Goal: Navigation & Orientation: Find specific page/section

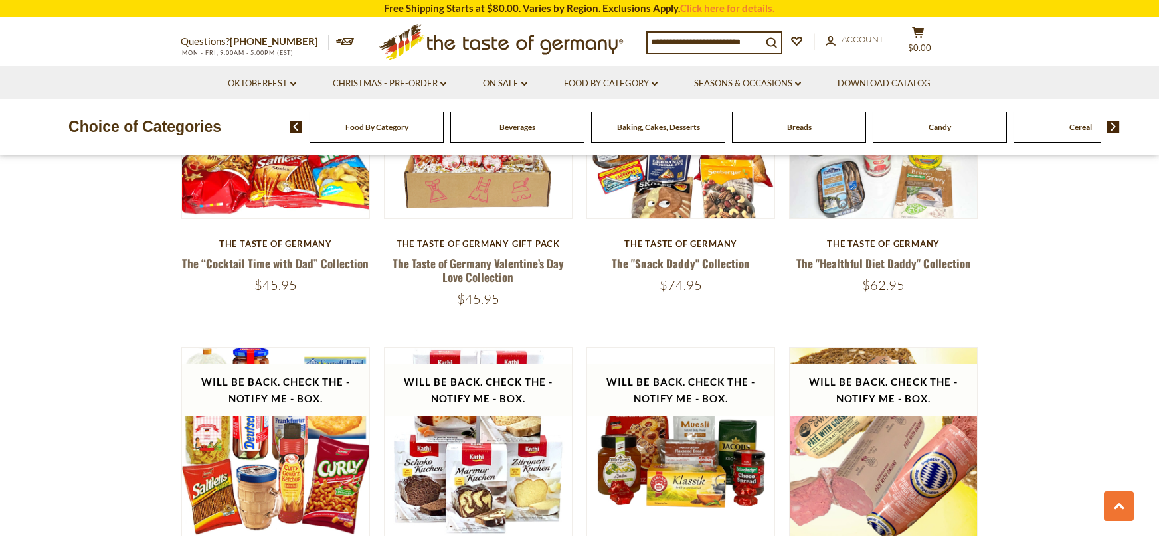
scroll to position [1929, 0]
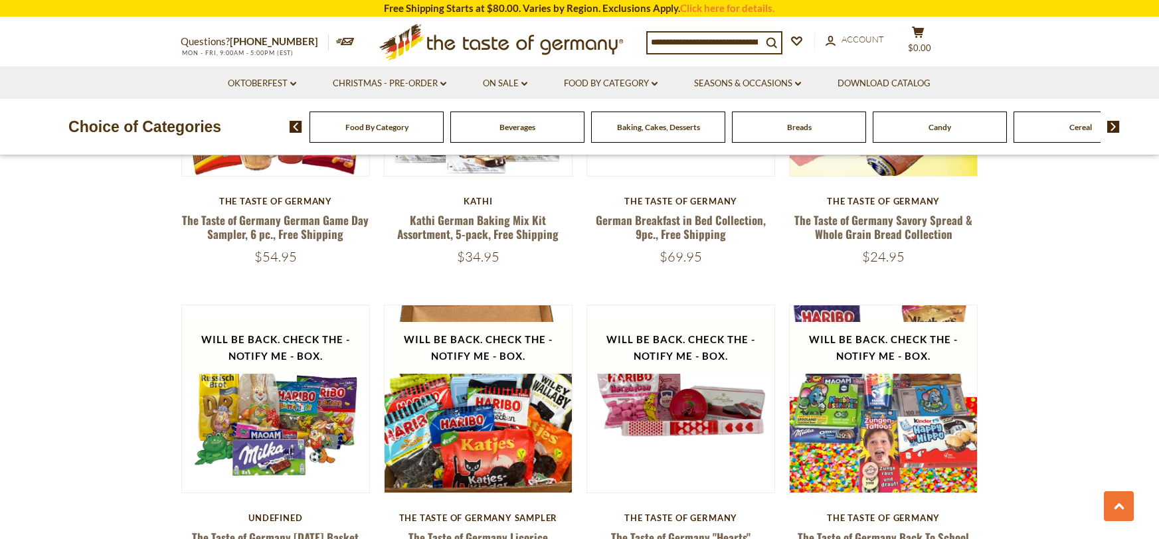
click at [1110, 125] on img at bounding box center [1113, 127] width 13 height 12
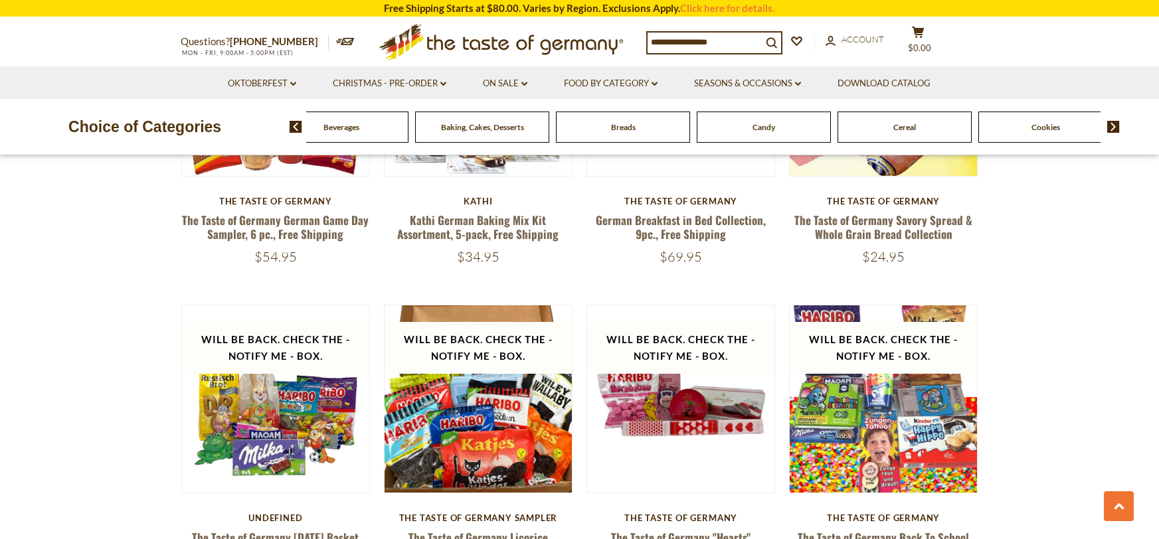
click at [1110, 125] on img at bounding box center [1113, 127] width 13 height 12
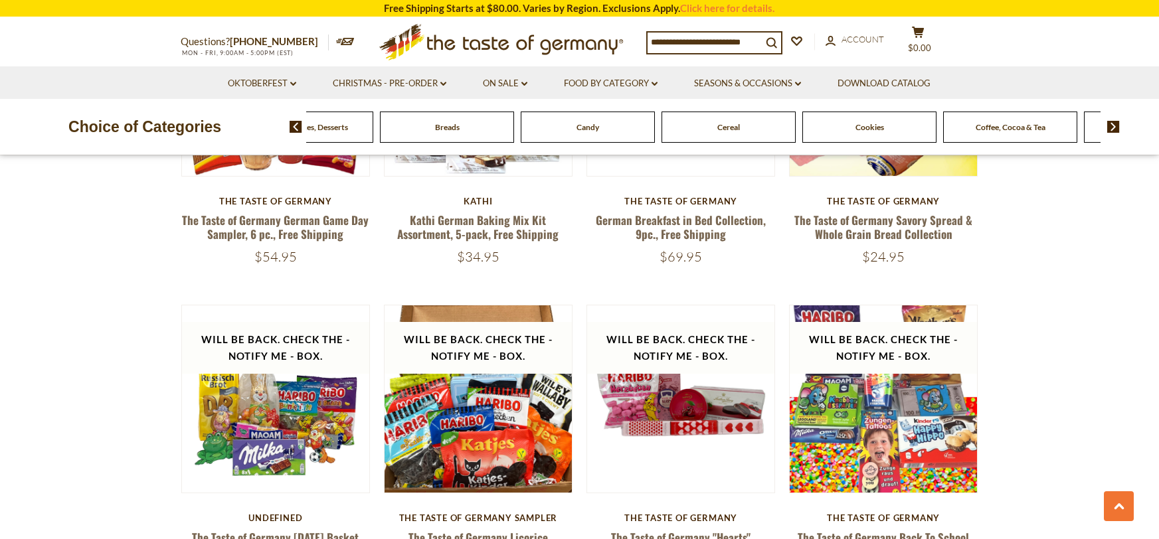
click at [1110, 125] on img at bounding box center [1113, 127] width 13 height 12
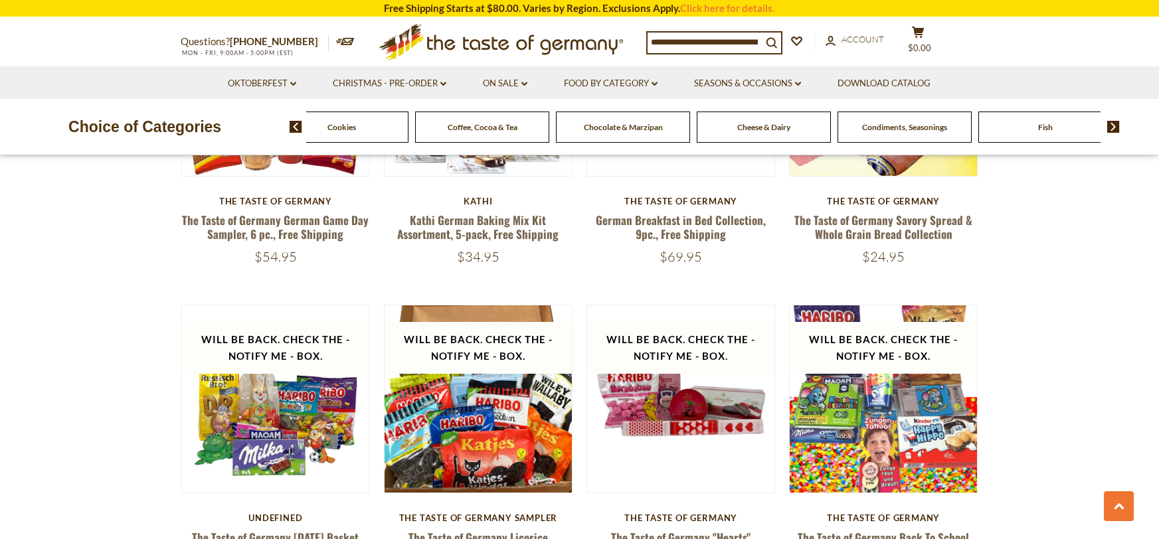
click at [785, 126] on span "Cheese & Dairy" at bounding box center [763, 127] width 53 height 10
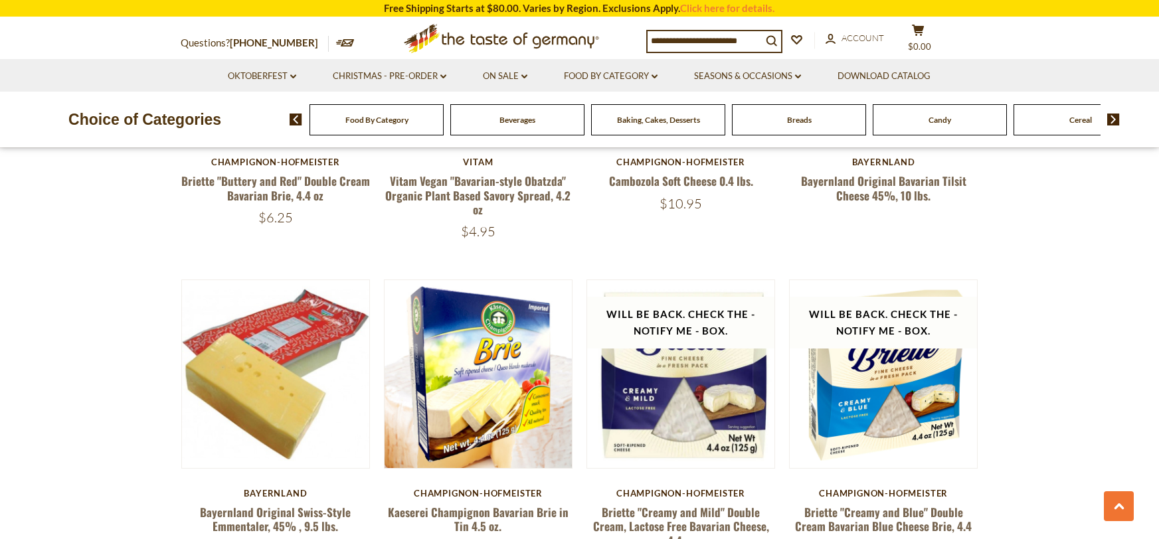
scroll to position [801, 0]
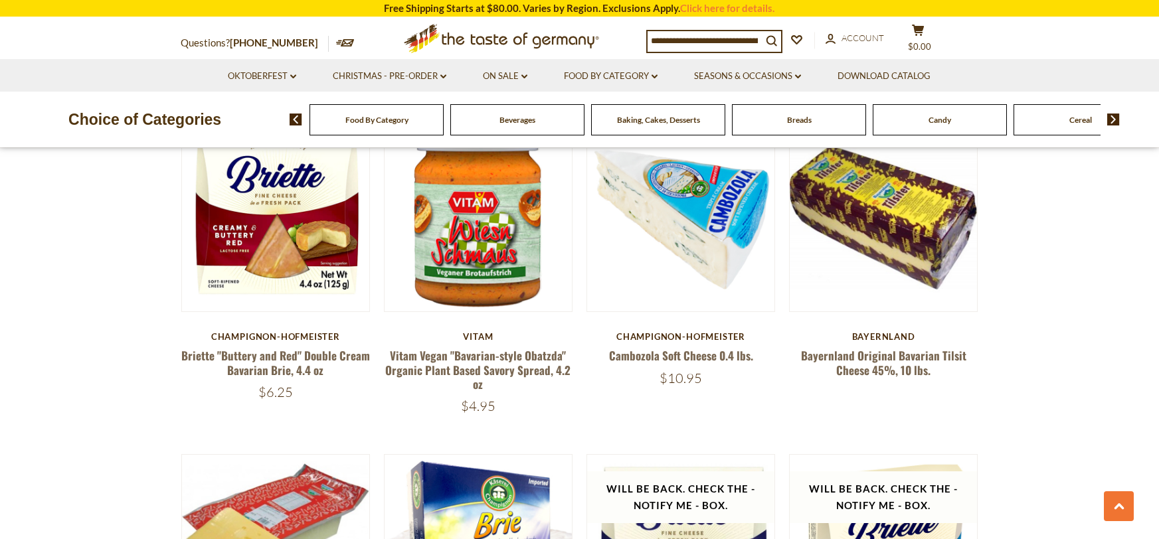
click at [1115, 120] on img at bounding box center [1113, 120] width 13 height 12
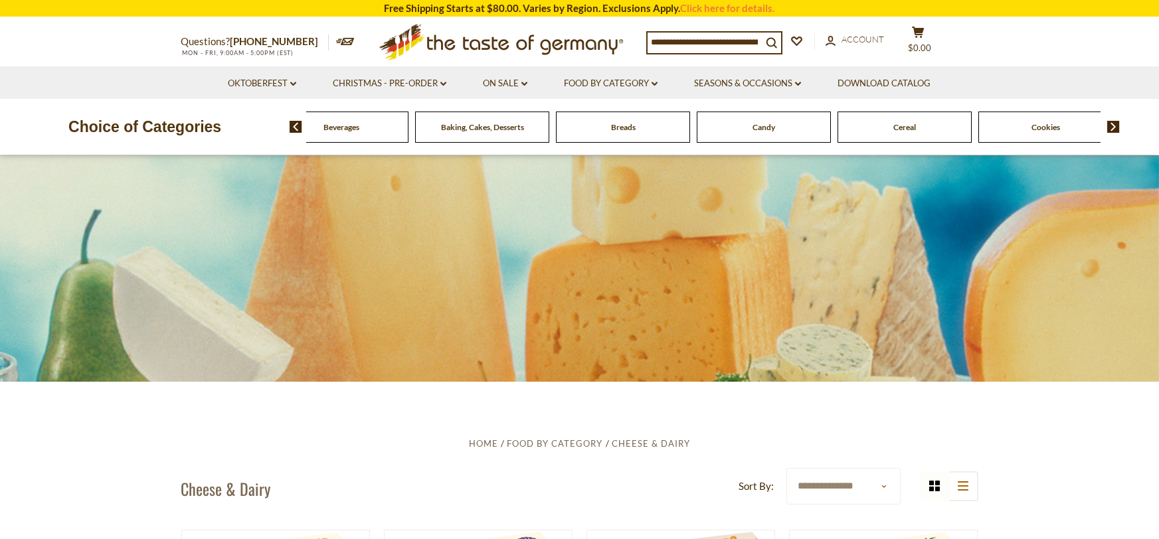
scroll to position [0, 0]
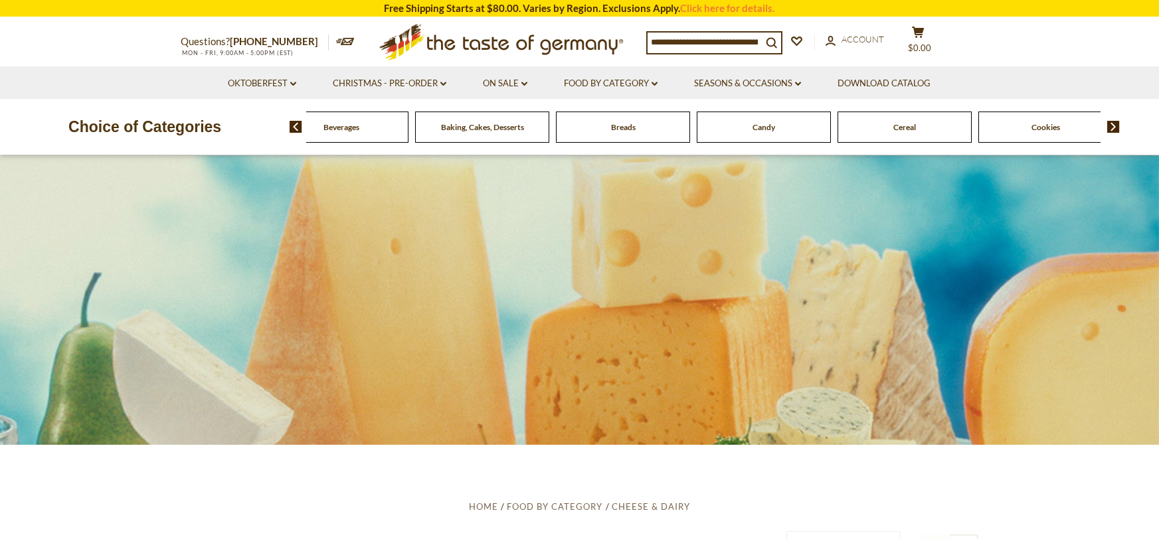
click at [1111, 127] on img at bounding box center [1113, 127] width 13 height 12
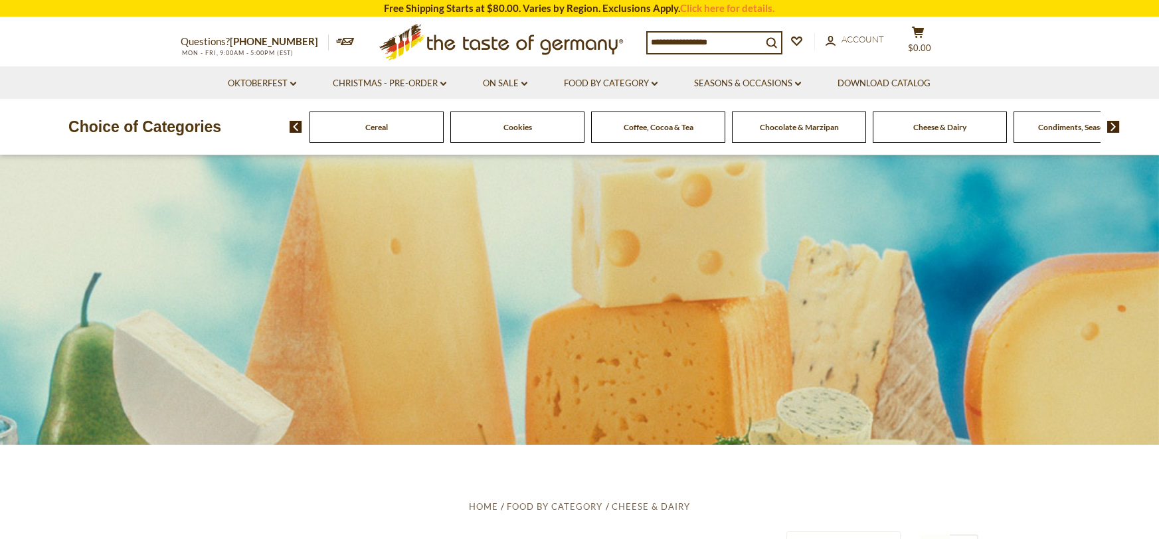
click at [1111, 127] on img at bounding box center [1113, 127] width 13 height 12
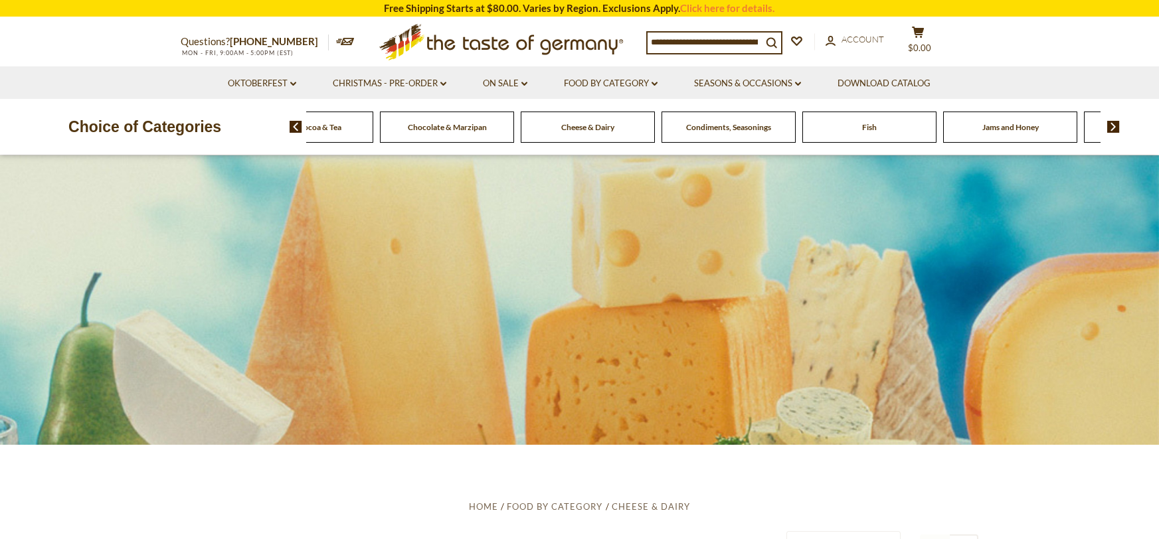
click at [1111, 127] on img at bounding box center [1113, 127] width 13 height 12
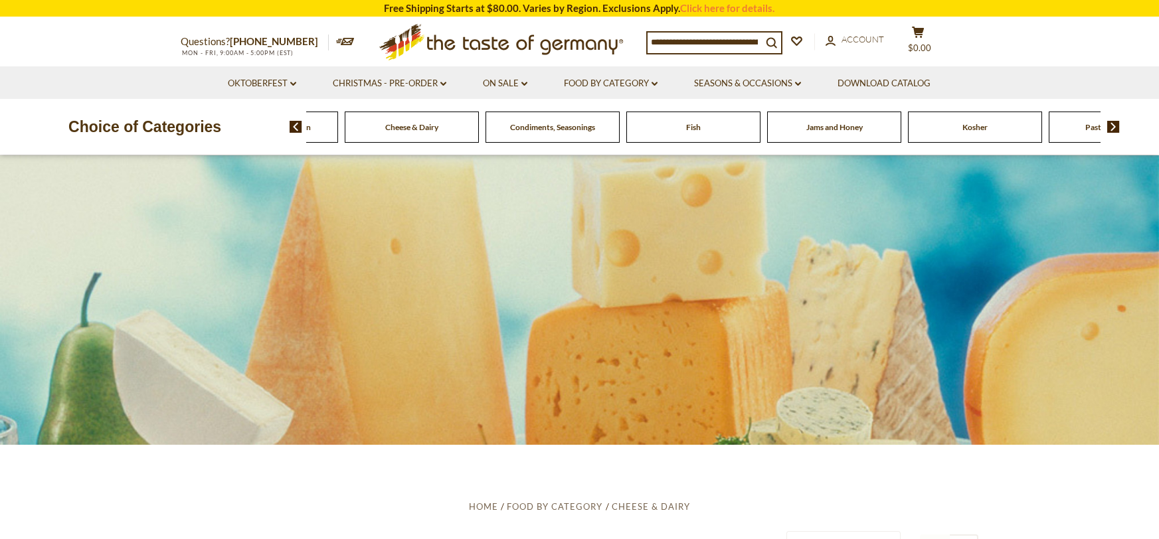
click at [1111, 127] on img at bounding box center [1113, 127] width 13 height 12
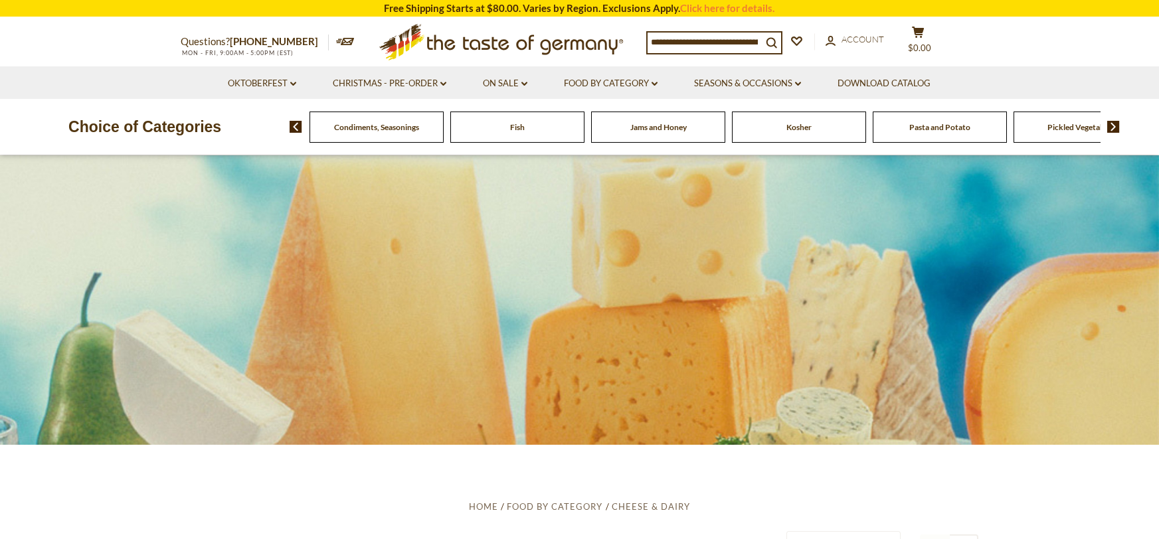
click at [1111, 127] on img at bounding box center [1113, 127] width 13 height 12
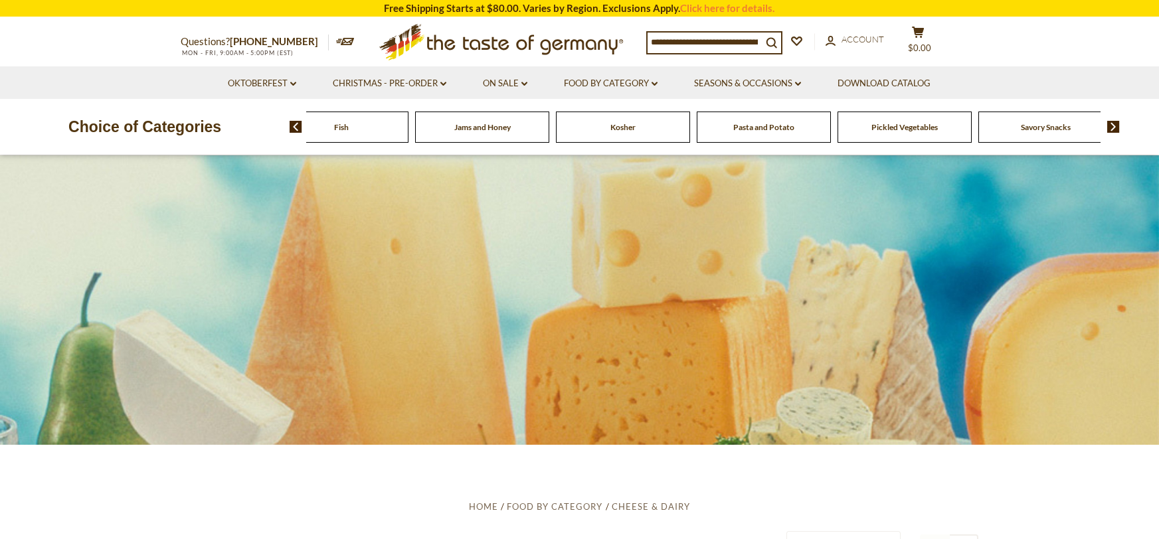
click at [1111, 127] on img at bounding box center [1113, 127] width 13 height 12
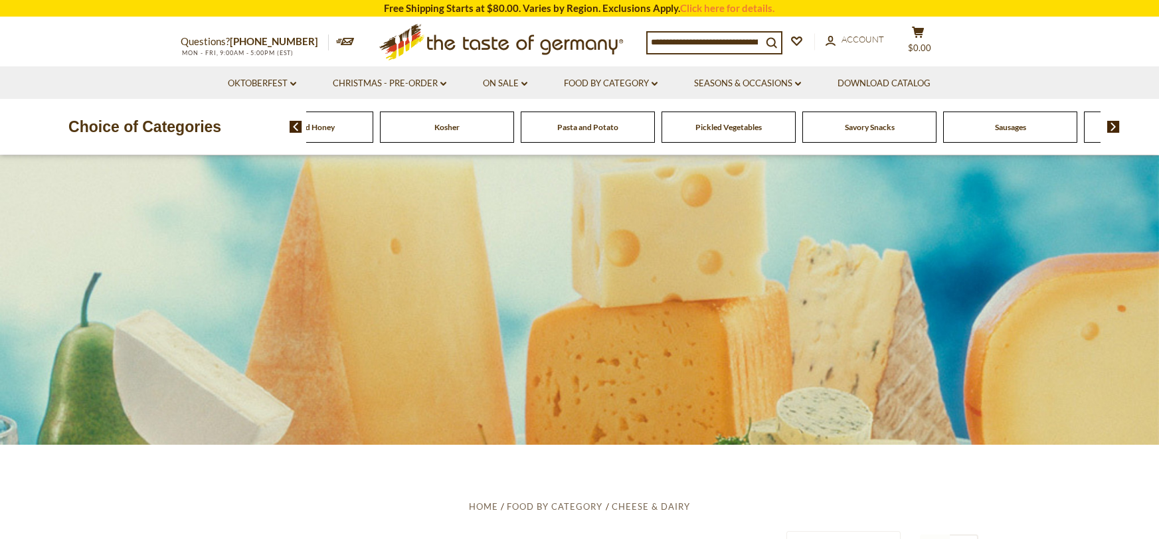
click at [1111, 127] on img at bounding box center [1113, 127] width 13 height 12
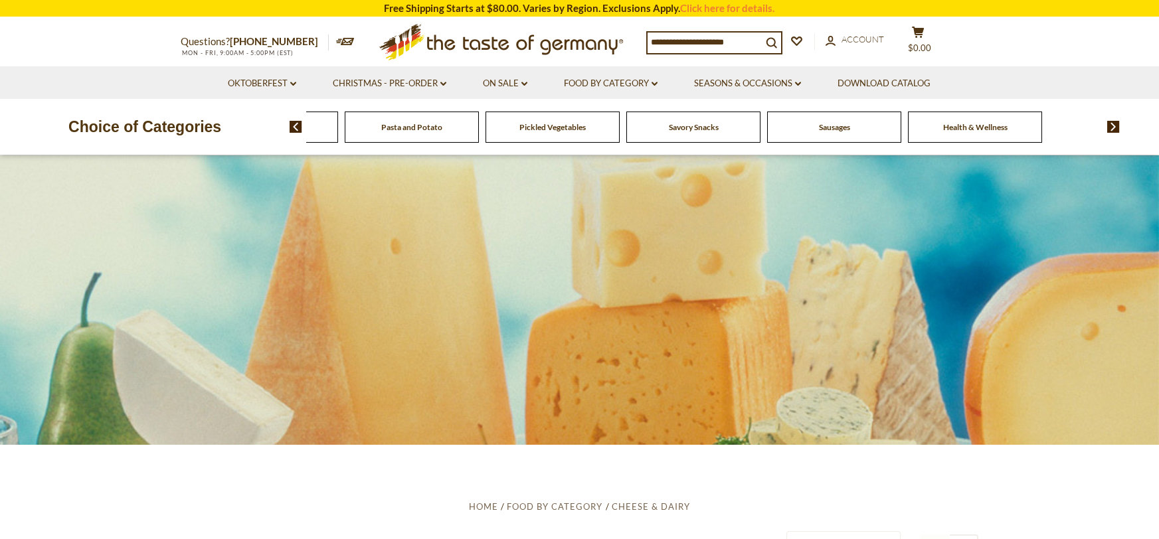
click at [708, 124] on span "Savory Snacks" at bounding box center [694, 127] width 50 height 10
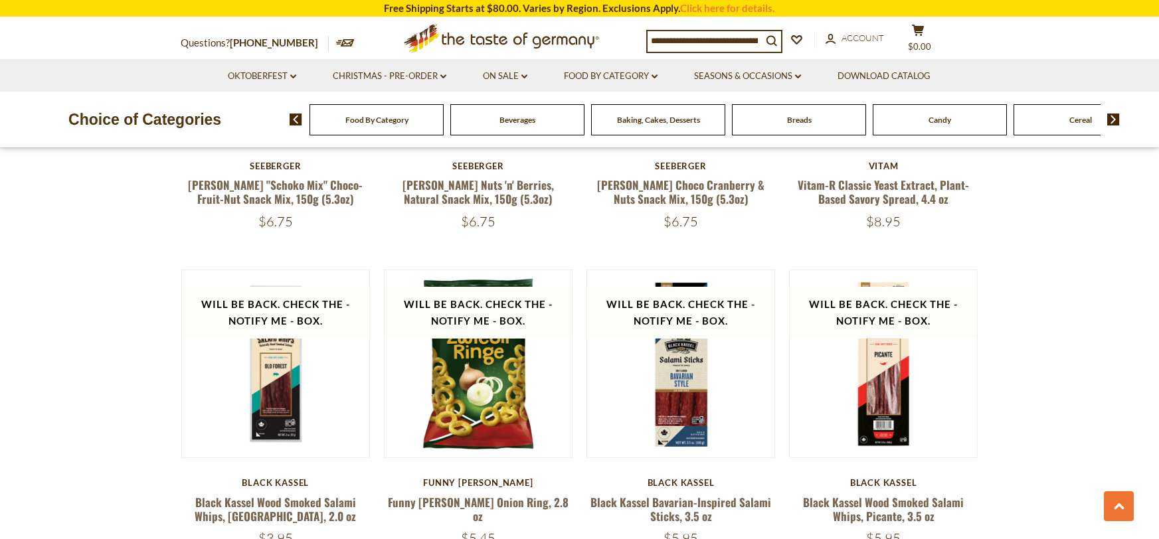
scroll to position [2946, 0]
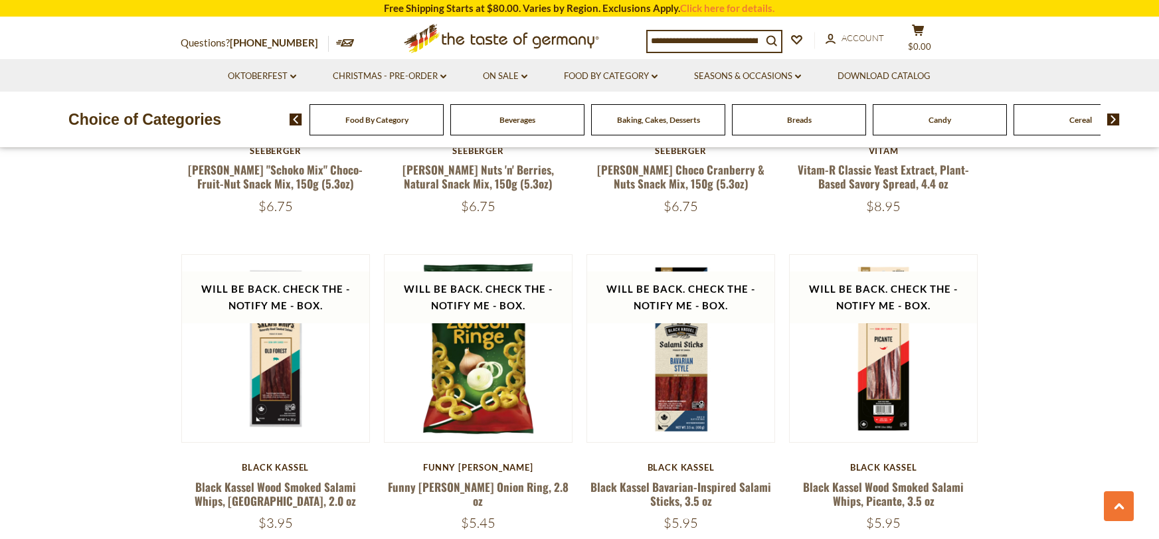
click at [444, 128] on div "Candy" at bounding box center [376, 119] width 134 height 31
click at [948, 118] on span "Candy" at bounding box center [939, 120] width 23 height 10
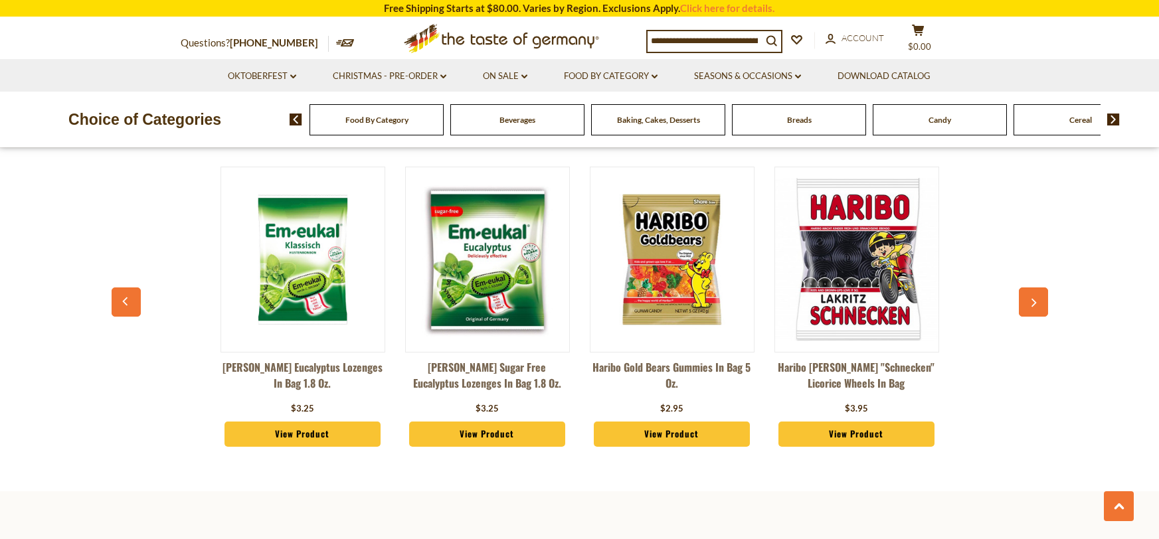
scroll to position [3920, 0]
